Goal: Information Seeking & Learning: Learn about a topic

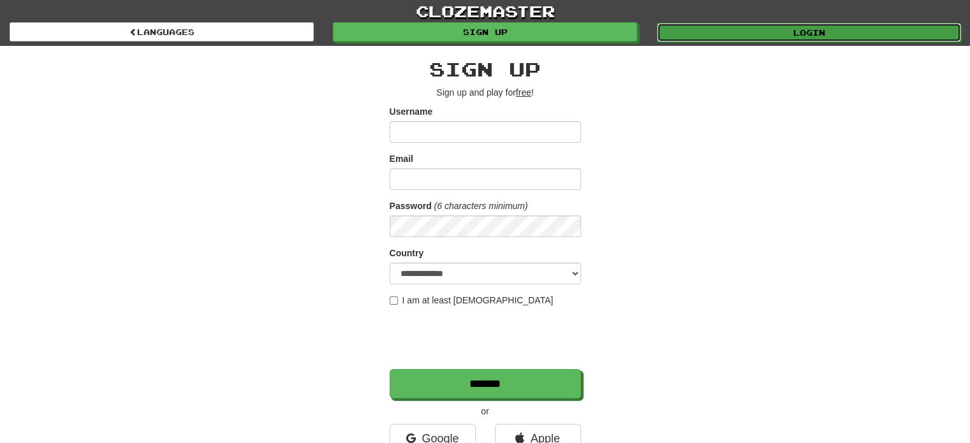
click at [790, 36] on link "Login" at bounding box center [809, 32] width 304 height 19
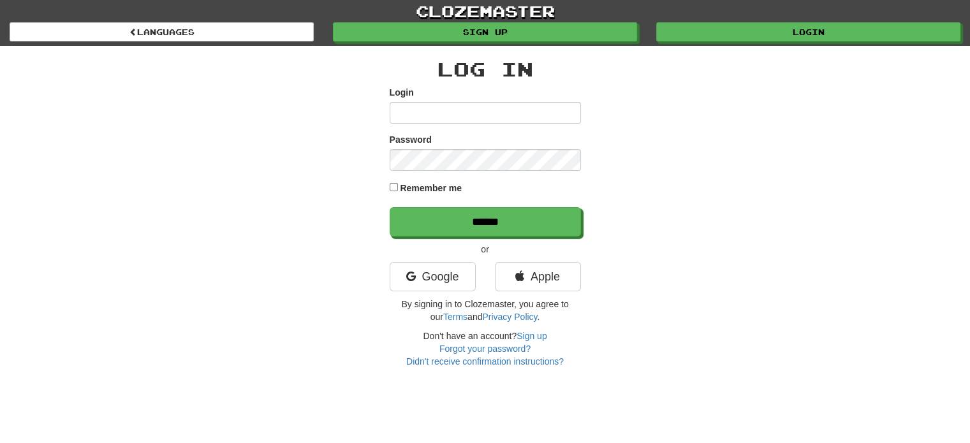
type input "*********"
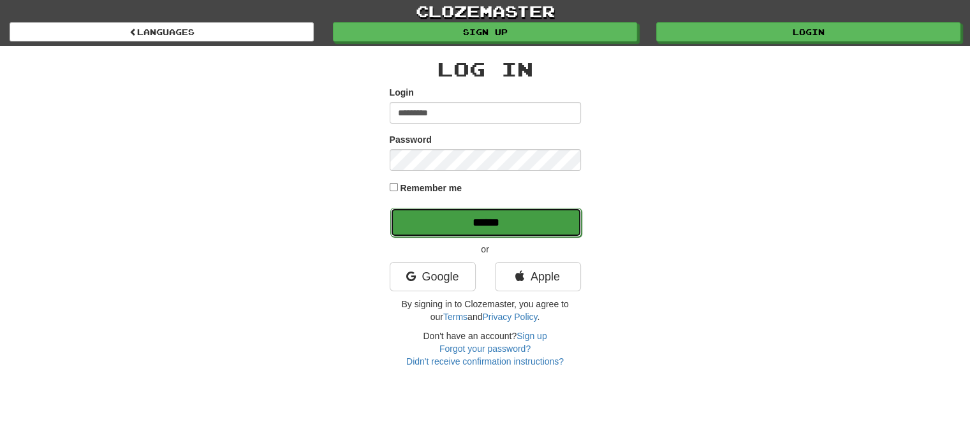
click at [458, 226] on input "******" at bounding box center [485, 222] width 191 height 29
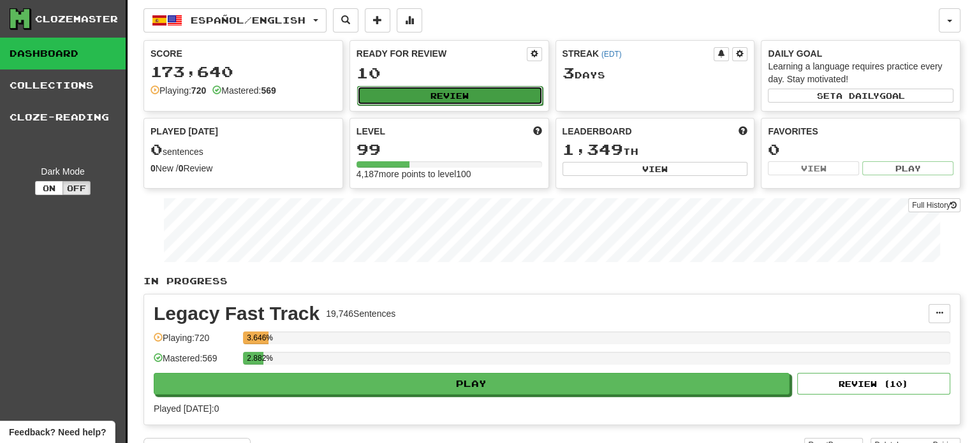
click at [433, 96] on button "Review" at bounding box center [450, 95] width 186 height 19
select select "**"
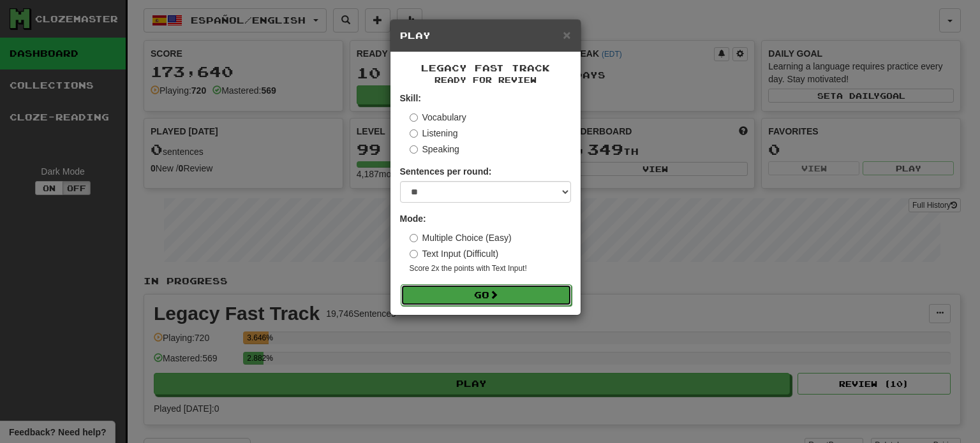
click at [460, 288] on button "Go" at bounding box center [486, 295] width 171 height 22
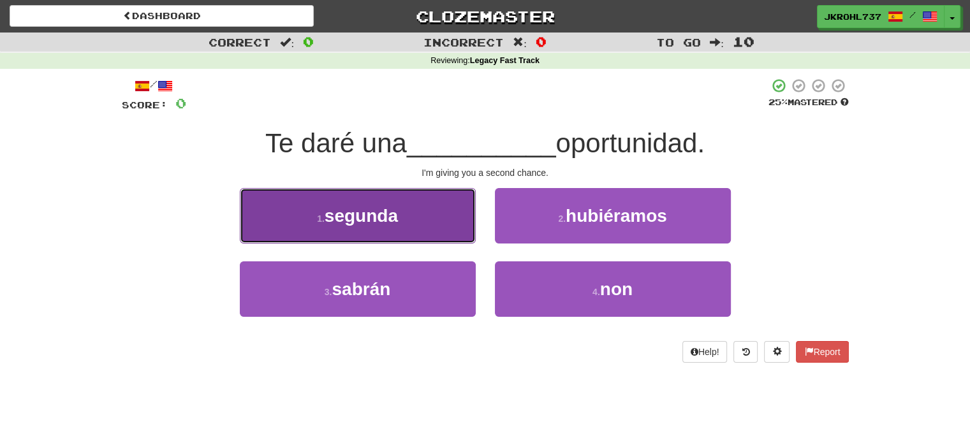
click at [420, 211] on button "1 . segunda" at bounding box center [358, 215] width 236 height 55
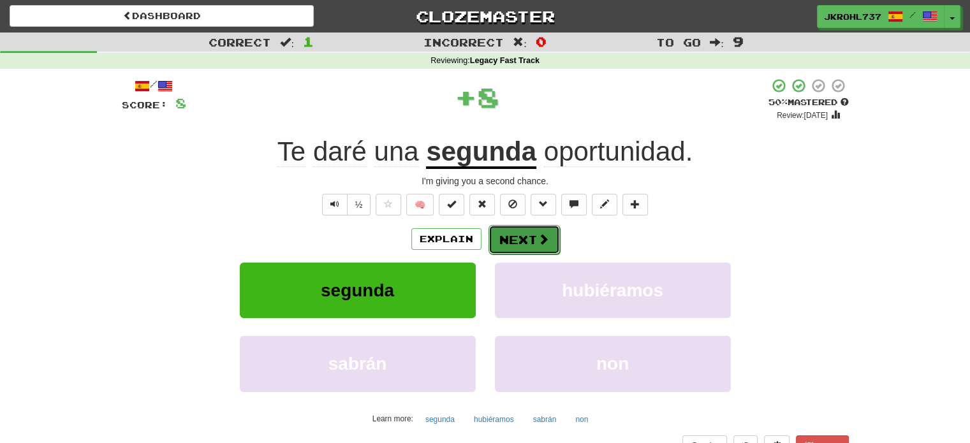
click at [546, 240] on span at bounding box center [543, 238] width 11 height 11
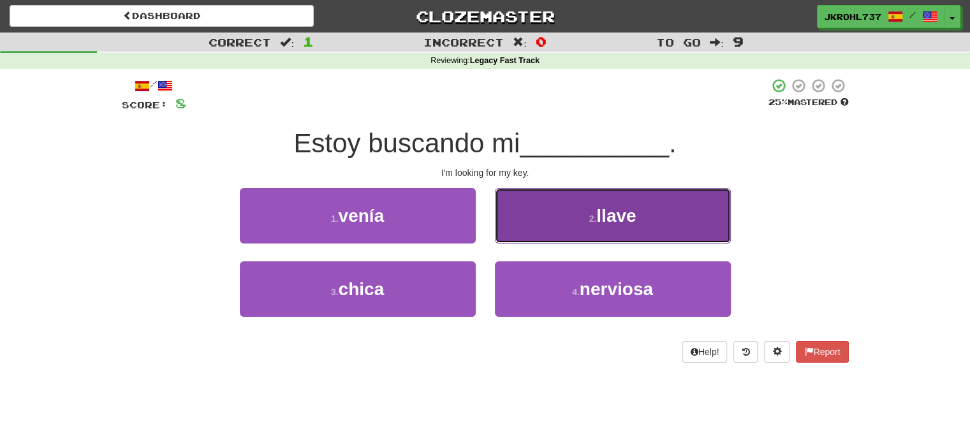
click at [552, 224] on button "2 . llave" at bounding box center [613, 215] width 236 height 55
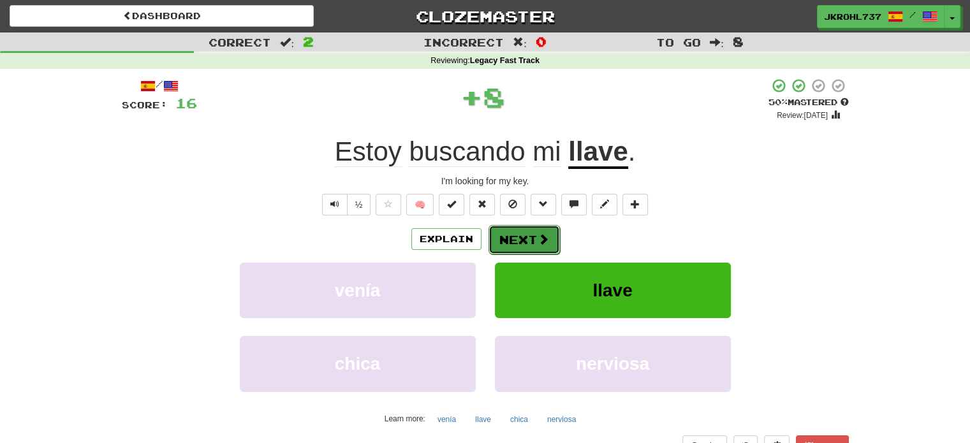
click at [518, 239] on button "Next" at bounding box center [524, 239] width 71 height 29
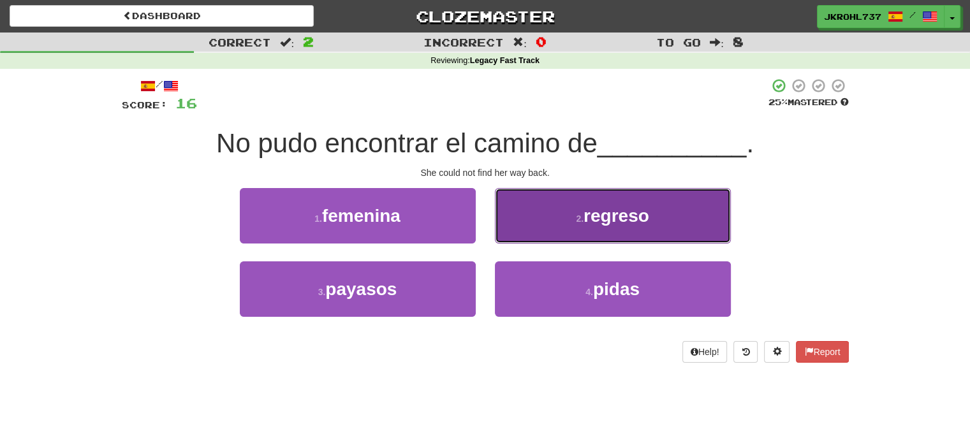
click at [535, 224] on button "2 . regreso" at bounding box center [613, 215] width 236 height 55
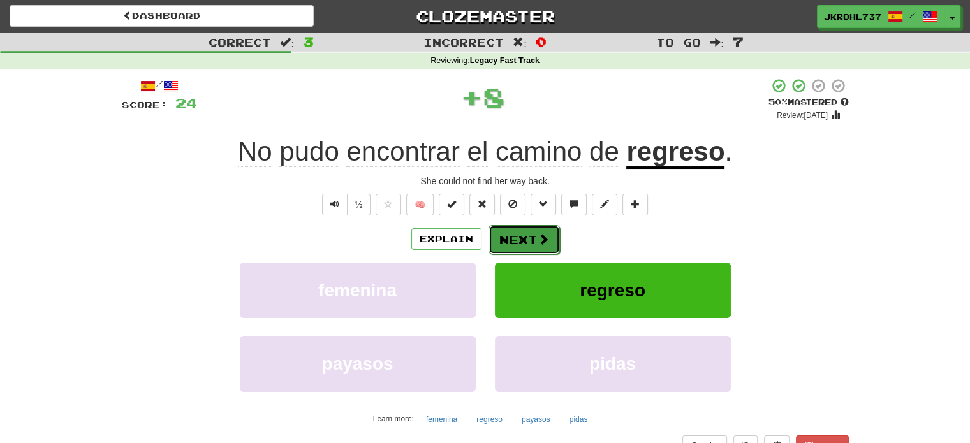
click at [528, 238] on button "Next" at bounding box center [524, 239] width 71 height 29
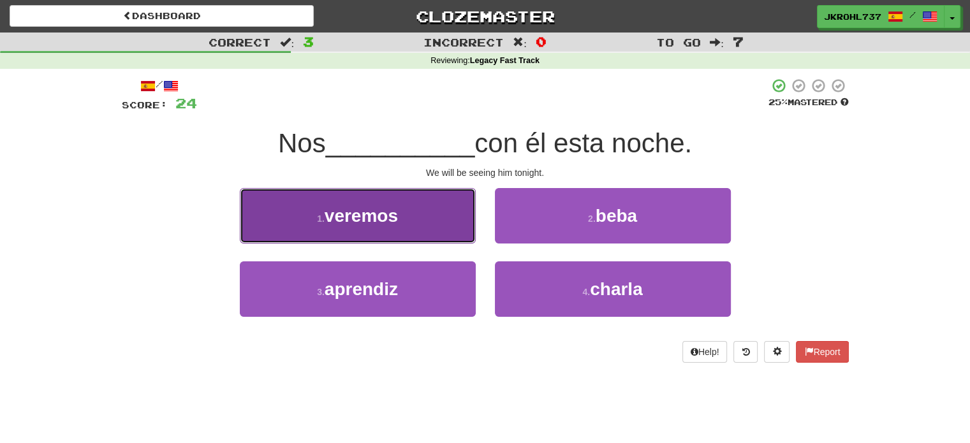
click at [449, 219] on button "1 . veremos" at bounding box center [358, 215] width 236 height 55
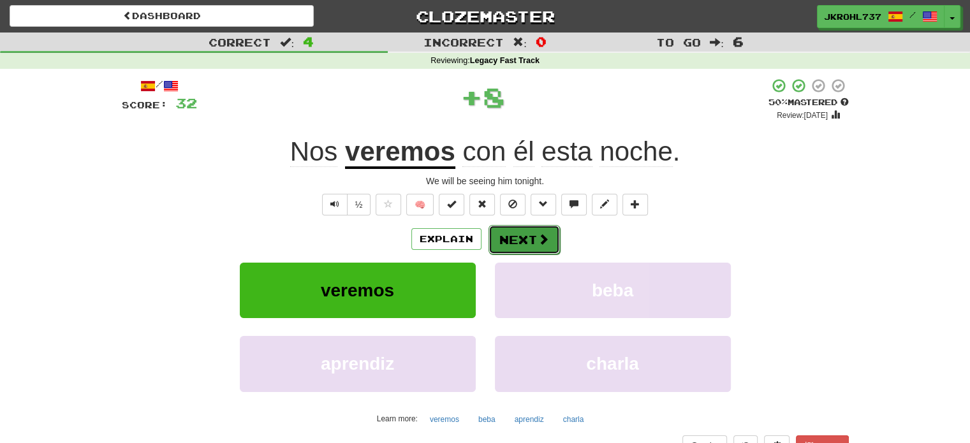
click at [526, 237] on button "Next" at bounding box center [524, 239] width 71 height 29
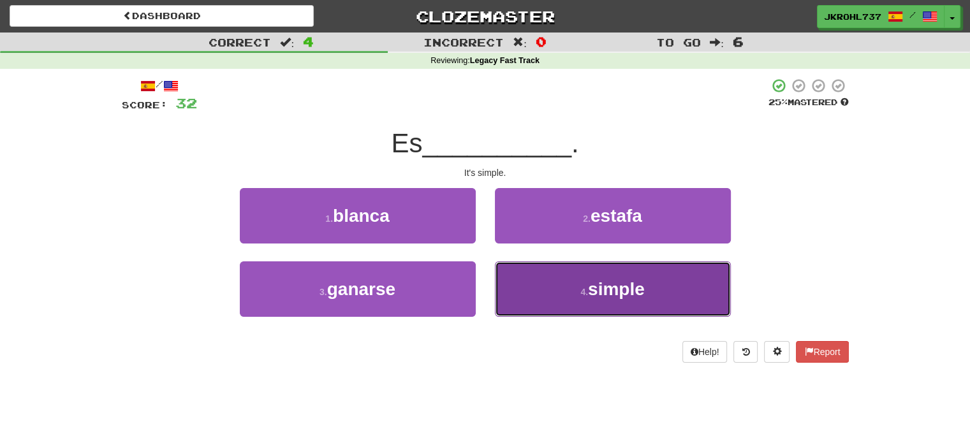
click at [566, 281] on button "4 . simple" at bounding box center [613, 288] width 236 height 55
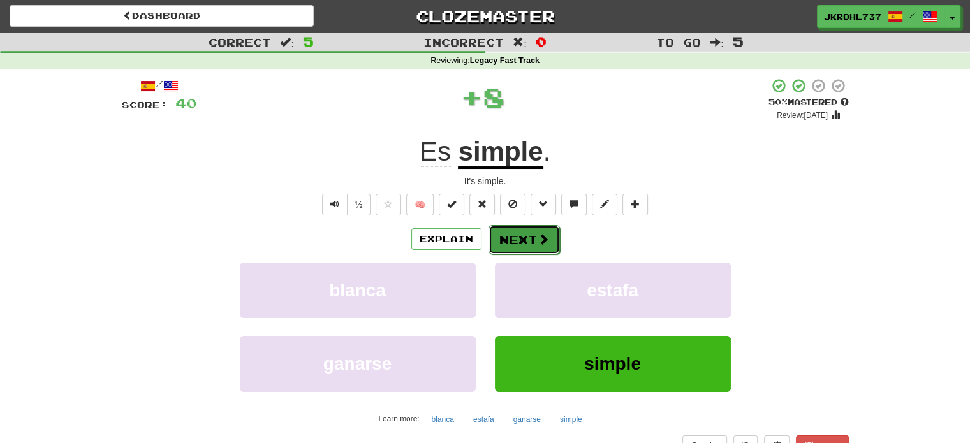
click at [539, 232] on button "Next" at bounding box center [524, 239] width 71 height 29
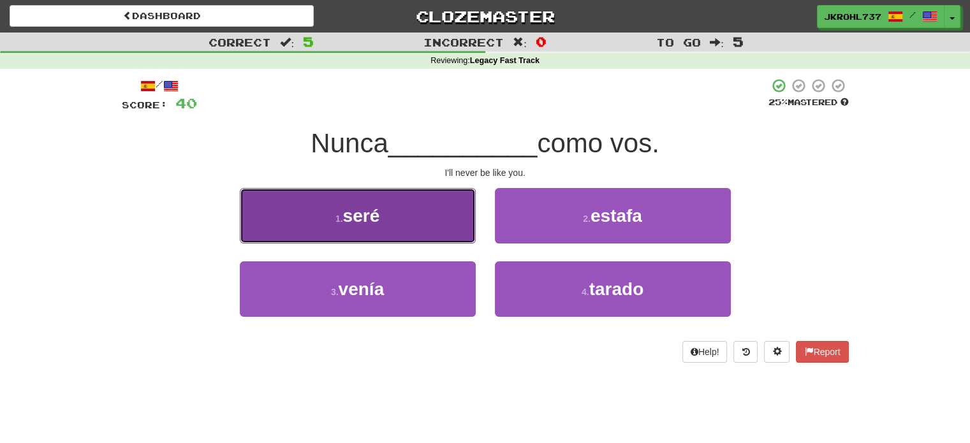
click at [403, 226] on button "1 . seré" at bounding box center [358, 215] width 236 height 55
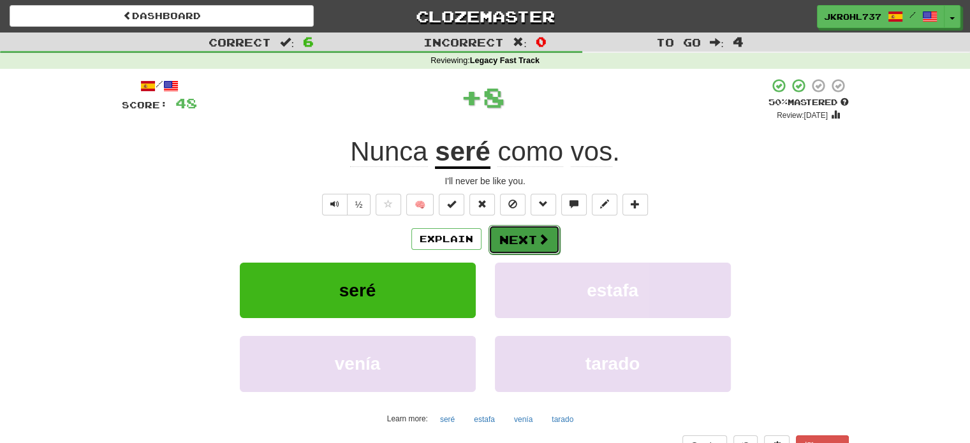
click at [517, 239] on button "Next" at bounding box center [524, 239] width 71 height 29
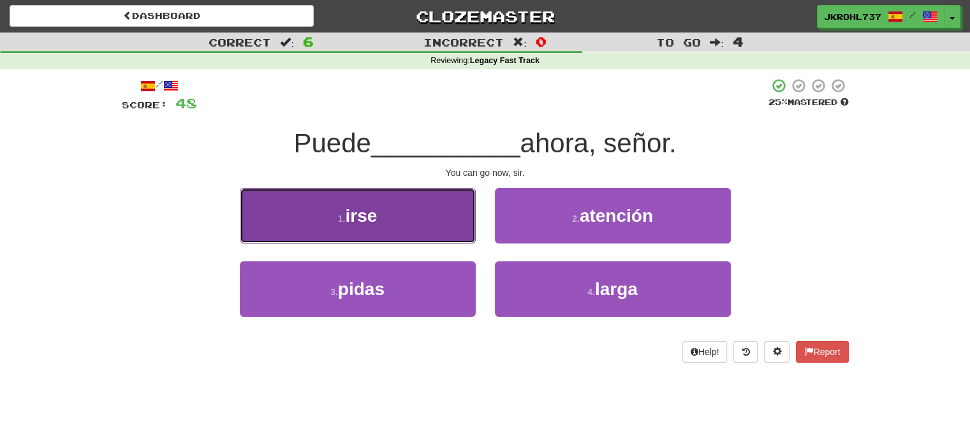
click at [426, 216] on button "1 . irse" at bounding box center [358, 215] width 236 height 55
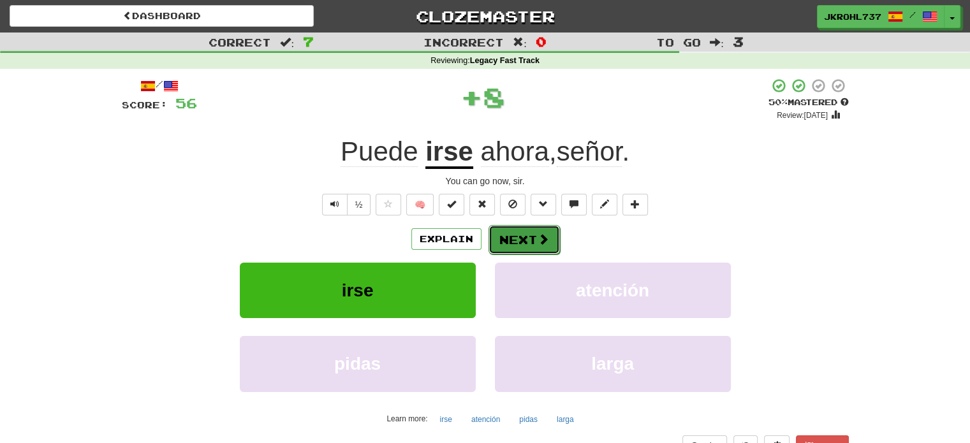
click at [547, 235] on span at bounding box center [543, 238] width 11 height 11
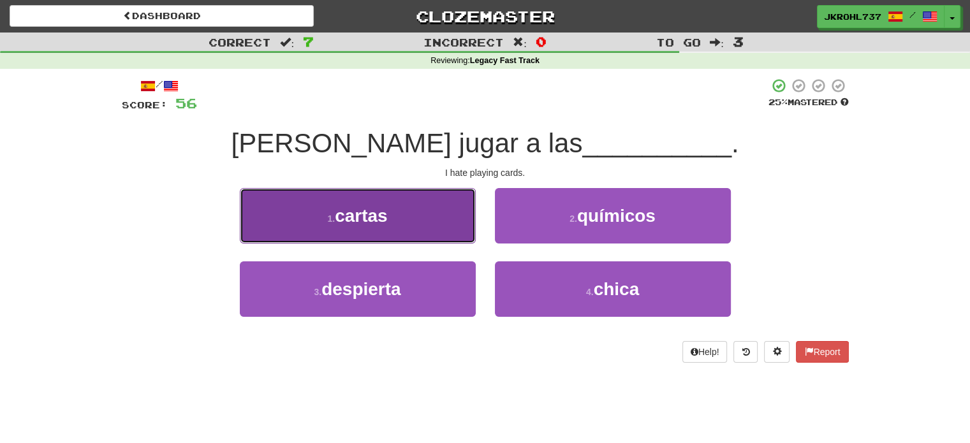
click at [451, 224] on button "1 . cartas" at bounding box center [358, 215] width 236 height 55
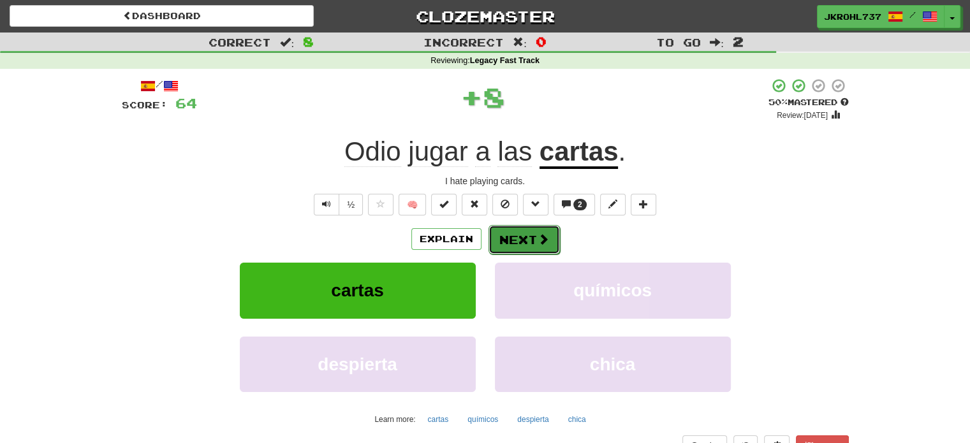
click at [532, 234] on button "Next" at bounding box center [524, 239] width 71 height 29
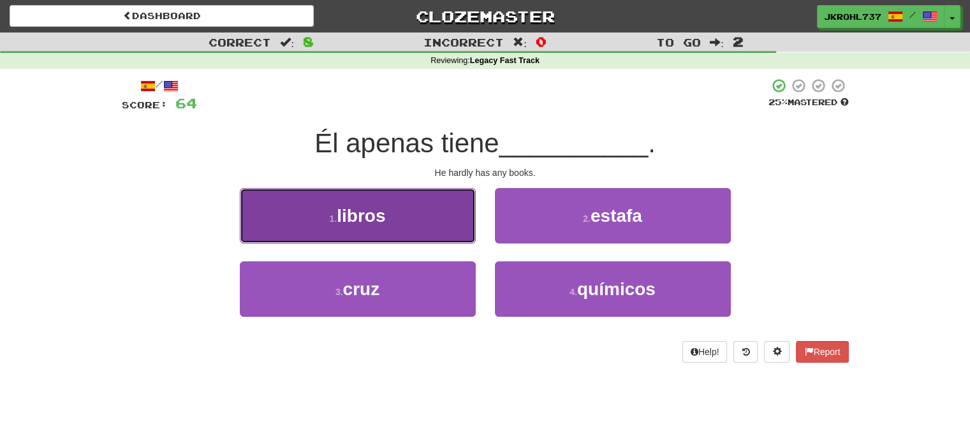
click at [409, 233] on button "1 . libros" at bounding box center [358, 215] width 236 height 55
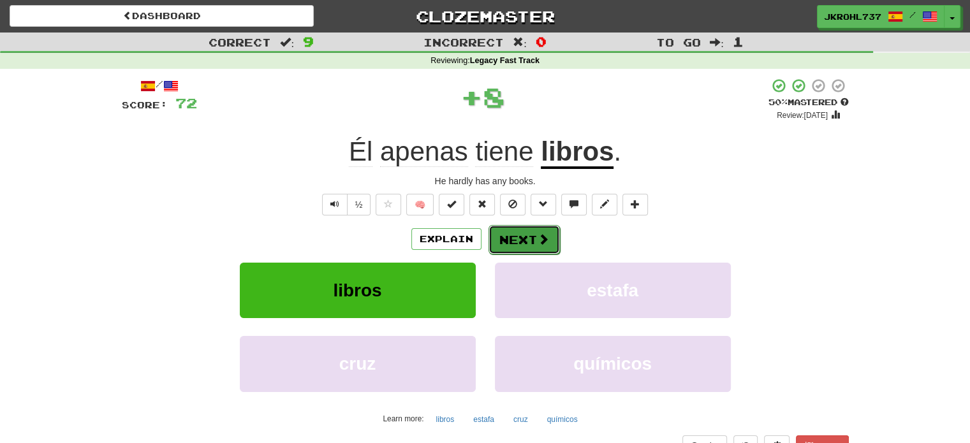
click at [506, 233] on button "Next" at bounding box center [524, 239] width 71 height 29
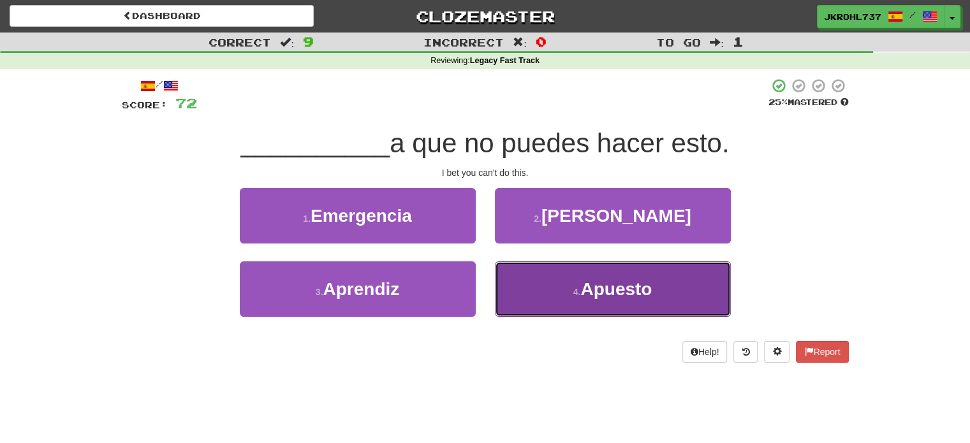
click at [562, 288] on button "4 . Apuesto" at bounding box center [613, 288] width 236 height 55
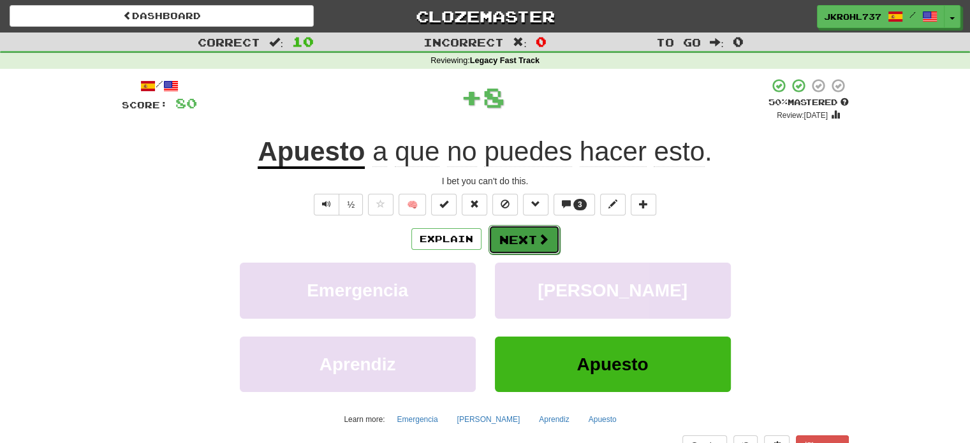
click at [519, 232] on button "Next" at bounding box center [524, 239] width 71 height 29
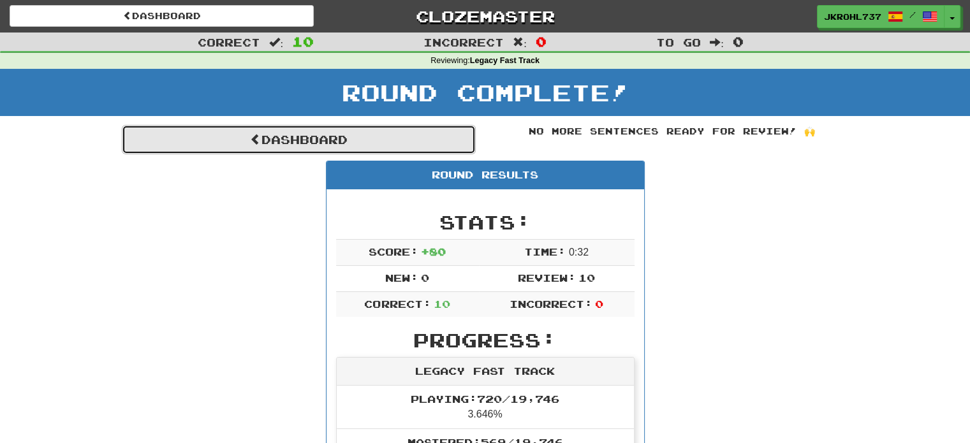
click at [384, 142] on link "Dashboard" at bounding box center [299, 139] width 354 height 29
